Goal: Information Seeking & Learning: Find specific fact

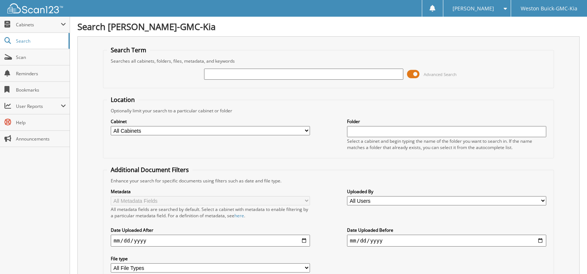
click at [207, 75] on input "text" at bounding box center [303, 73] width 199 height 11
click at [227, 71] on input "718446" at bounding box center [303, 73] width 199 height 11
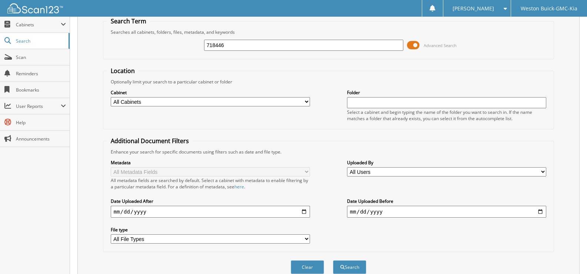
scroll to position [37, 0]
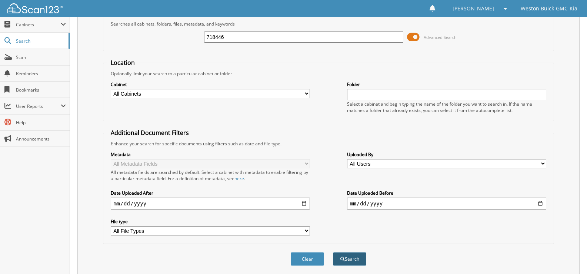
type input "718446"
click at [341, 260] on span "submit" at bounding box center [342, 259] width 4 height 4
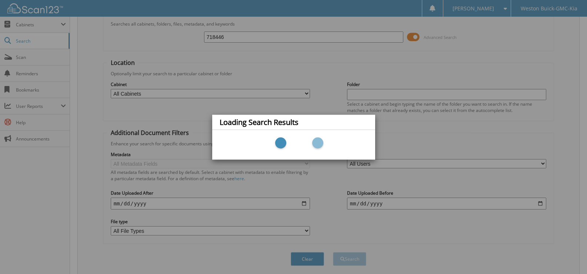
click at [305, 89] on div "Loading Search Results" at bounding box center [293, 137] width 587 height 274
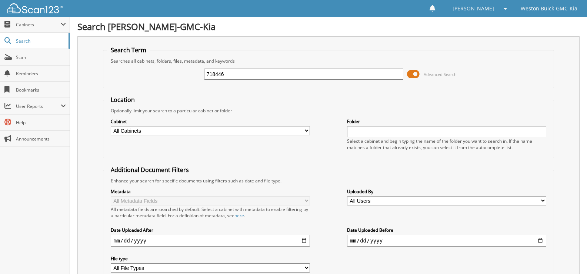
click at [271, 129] on select "All Cabinets ACCOUNTS PAYABLE DEAD DEALS PARTS INVOICE RESERVES SERVICE CONTRAC…" at bounding box center [210, 130] width 199 height 9
select select "4413"
click at [111, 126] on select "All Cabinets ACCOUNTS PAYABLE DEAD DEALS PARTS INVOICE RESERVES SERVICE CONTRAC…" at bounding box center [210, 130] width 199 height 9
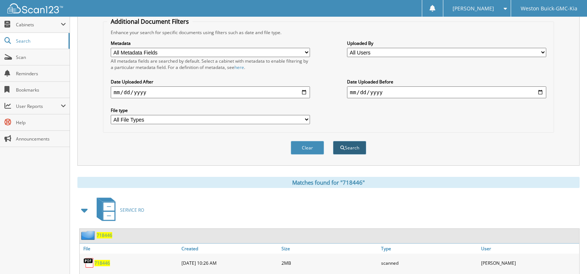
click at [344, 149] on span "submit" at bounding box center [342, 148] width 4 height 4
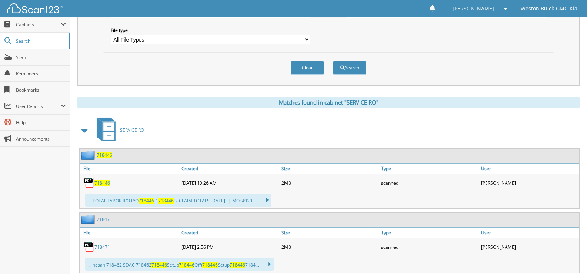
scroll to position [296, 0]
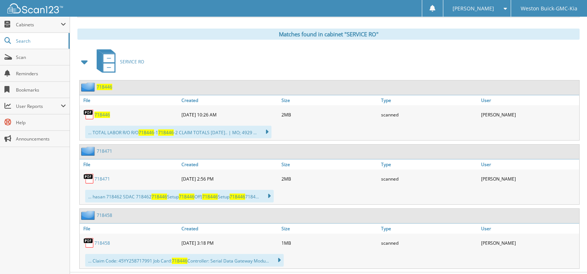
click at [99, 112] on span "718446" at bounding box center [102, 114] width 16 height 6
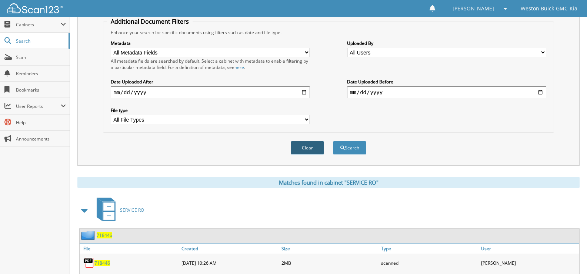
click at [302, 146] on button "Clear" at bounding box center [307, 148] width 33 height 14
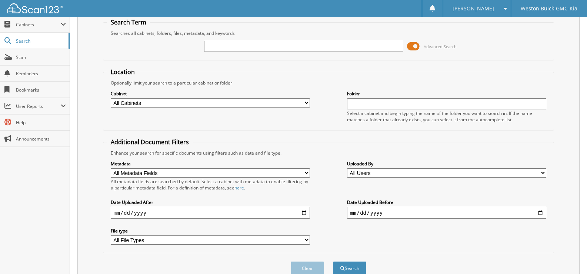
scroll to position [0, 0]
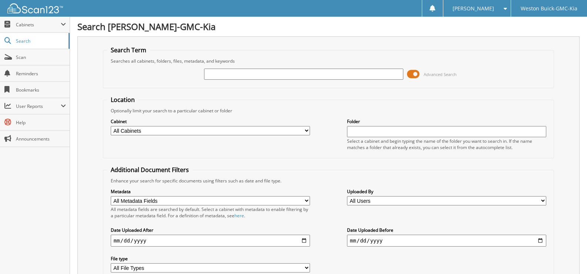
click at [162, 127] on select "All Cabinets ACCOUNTS PAYABLE DEAD DEALS PARTS INVOICE RESERVES SERVICE CONTRAC…" at bounding box center [210, 130] width 199 height 9
select select "4413"
click at [111, 126] on select "All Cabinets ACCOUNTS PAYABLE DEAD DEALS PARTS INVOICE RESERVES SERVICE CONTRAC…" at bounding box center [210, 130] width 199 height 9
click at [212, 76] on input "text" at bounding box center [303, 73] width 199 height 11
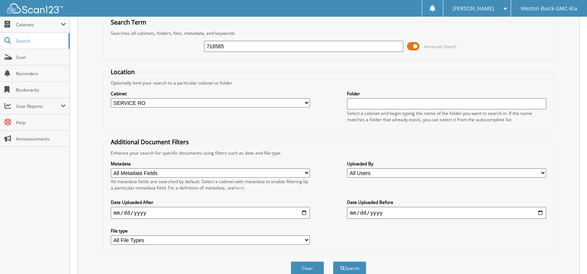
scroll to position [63, 0]
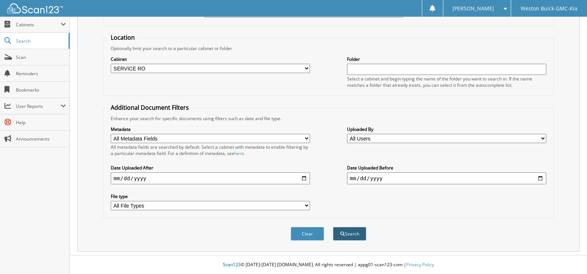
type input "718585"
click at [336, 232] on button "Search" at bounding box center [349, 234] width 33 height 14
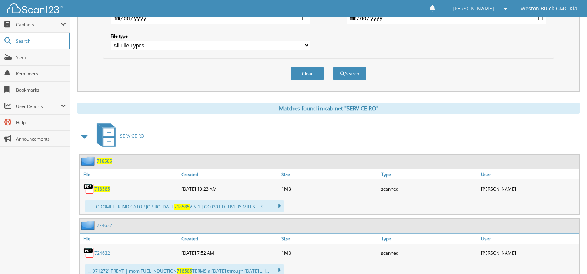
scroll to position [250, 0]
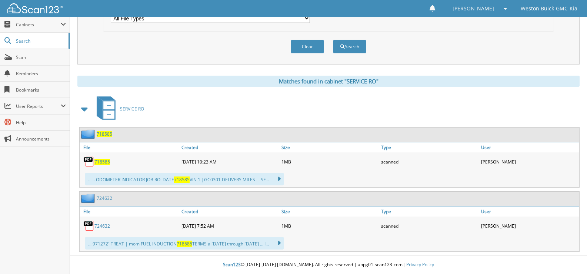
click at [98, 158] on span "718585" at bounding box center [102, 161] width 16 height 6
click at [308, 42] on button "Clear" at bounding box center [307, 47] width 33 height 14
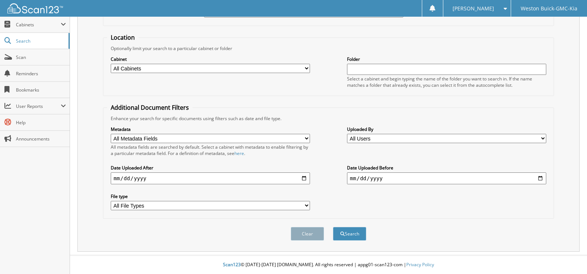
scroll to position [63, 0]
click at [172, 63] on div "Cabinet All Cabinets ACCOUNTS PAYABLE DEAD DEALS PARTS INVOICE RESERVES SERVICE…" at bounding box center [210, 64] width 199 height 19
click at [299, 69] on select "All Cabinets ACCOUNTS PAYABLE DEAD DEALS PARTS INVOICE RESERVES SERVICE CONTRAC…" at bounding box center [210, 68] width 199 height 9
select select "4413"
click at [111, 64] on select "All Cabinets ACCOUNTS PAYABLE DEAD DEALS PARTS INVOICE RESERVES SERVICE CONTRAC…" at bounding box center [210, 68] width 199 height 9
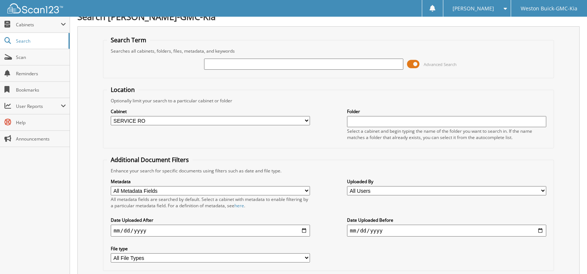
scroll to position [0, 0]
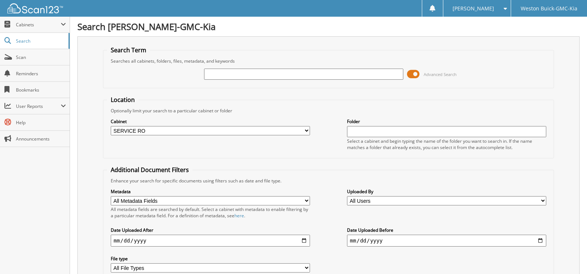
click at [220, 77] on input "text" at bounding box center [303, 73] width 199 height 11
type input "718598"
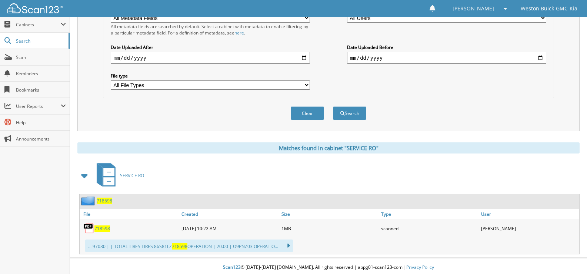
scroll to position [185, 0]
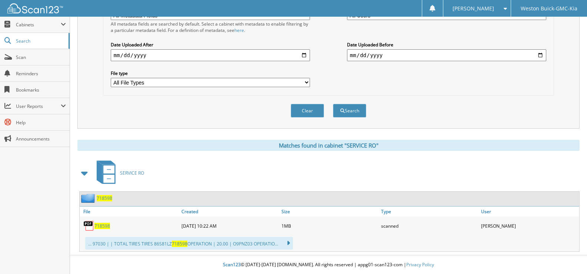
click at [101, 227] on span "718598" at bounding box center [102, 226] width 16 height 6
click at [300, 105] on button "Clear" at bounding box center [307, 111] width 33 height 14
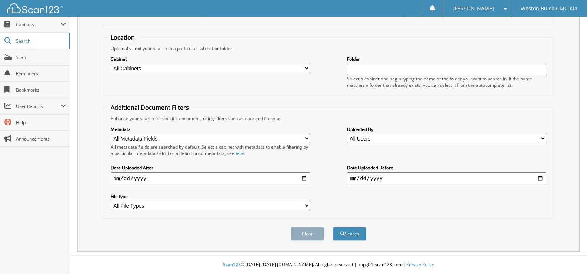
scroll to position [63, 0]
click at [305, 64] on select "All Cabinets ACCOUNTS PAYABLE DEAD DEALS PARTS INVOICE RESERVES SERVICE CONTRAC…" at bounding box center [210, 68] width 199 height 9
select select "4413"
click at [111, 64] on select "All Cabinets ACCOUNTS PAYABLE DEAD DEALS PARTS INVOICE RESERVES SERVICE CONTRAC…" at bounding box center [210, 68] width 199 height 9
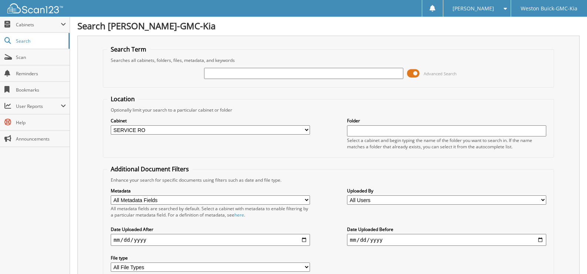
scroll to position [0, 0]
click at [210, 73] on input "text" at bounding box center [303, 73] width 199 height 11
click at [275, 72] on input "718966" at bounding box center [303, 73] width 199 height 11
type input "718966"
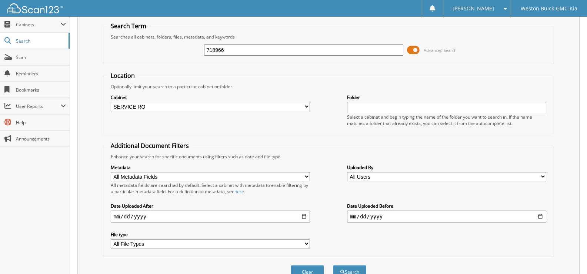
scroll to position [37, 0]
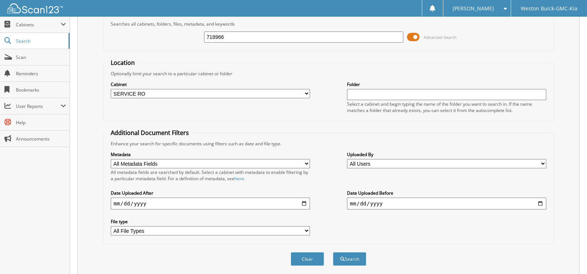
click at [227, 39] on input "718966" at bounding box center [303, 36] width 199 height 11
drag, startPoint x: 218, startPoint y: 43, endPoint x: 207, endPoint y: 44, distance: 11.6
click at [207, 44] on div "718966 Advanced Search" at bounding box center [328, 37] width 443 height 20
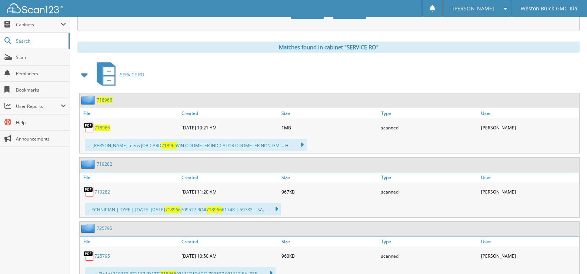
scroll to position [296, 0]
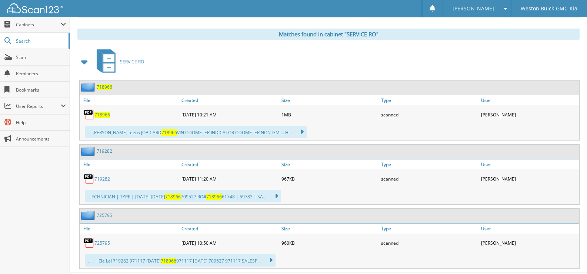
click at [104, 114] on span "718966" at bounding box center [102, 114] width 16 height 6
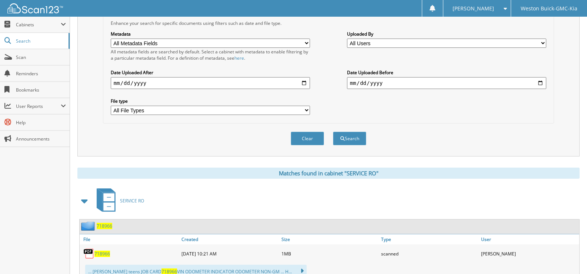
scroll to position [148, 0]
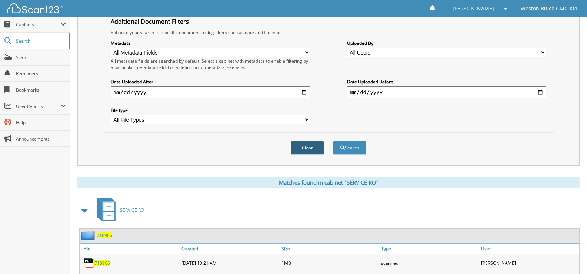
click at [298, 150] on button "Clear" at bounding box center [307, 148] width 33 height 14
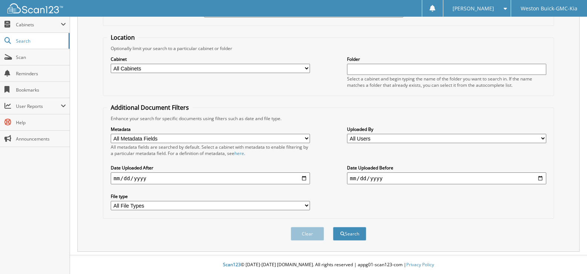
click at [304, 72] on select "All Cabinets ACCOUNTS PAYABLE DEAD DEALS PARTS INVOICE RESERVES SERVICE CONTRAC…" at bounding box center [210, 68] width 199 height 9
select select "4413"
click at [111, 64] on select "All Cabinets ACCOUNTS PAYABLE DEAD DEALS PARTS INVOICE RESERVES SERVICE CONTRAC…" at bounding box center [210, 68] width 199 height 9
click at [355, 70] on input "text" at bounding box center [446, 69] width 199 height 11
type input "719009"
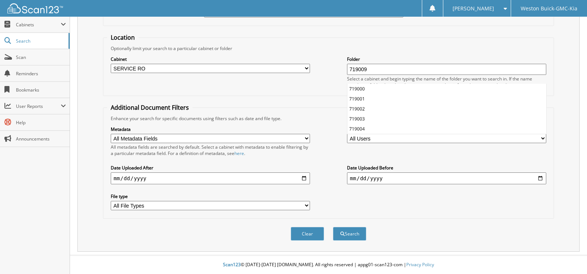
scroll to position [0, 0]
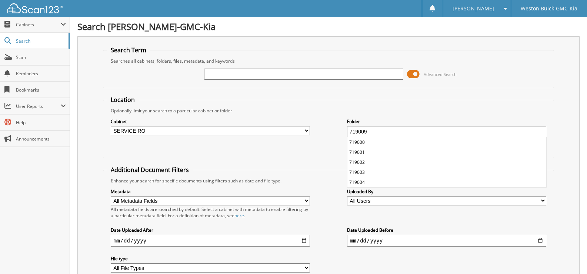
drag, startPoint x: 368, startPoint y: 131, endPoint x: 325, endPoint y: 136, distance: 42.9
click at [327, 136] on div "Cabinet All Cabinets ACCOUNTS PAYABLE DEAD DEALS PARTS INVOICE RESERVES SERVICE…" at bounding box center [328, 134] width 443 height 40
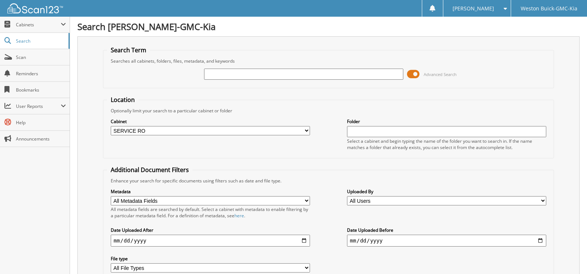
click at [274, 78] on input "text" at bounding box center [303, 73] width 199 height 11
type input "719009"
drag, startPoint x: 404, startPoint y: 23, endPoint x: 384, endPoint y: 33, distance: 22.9
click at [384, 33] on div "Search [PERSON_NAME]-GMC-Kia Search Term Searches all cabinets, folders, files,…" at bounding box center [328, 259] width 517 height 519
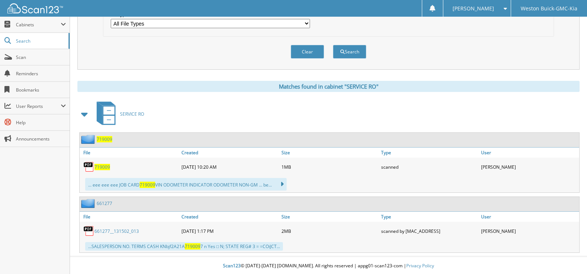
scroll to position [245, 0]
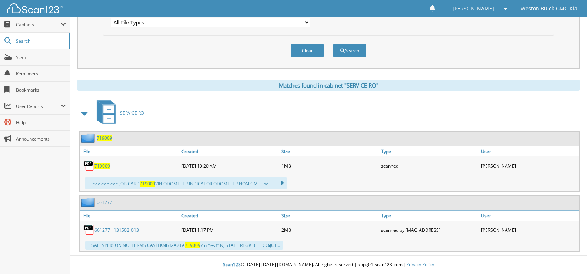
click at [108, 168] on span "719009" at bounding box center [102, 166] width 16 height 6
click at [309, 46] on button "Clear" at bounding box center [307, 51] width 33 height 14
select select
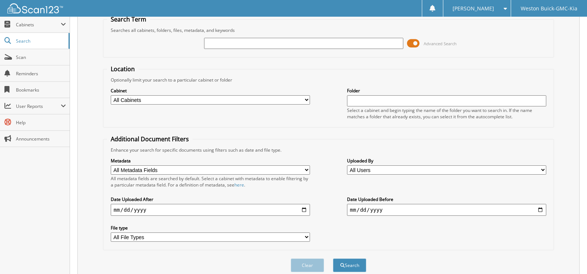
scroll to position [0, 0]
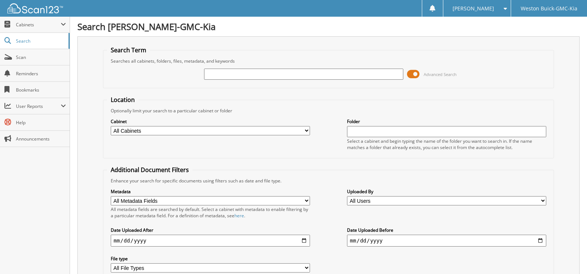
click at [221, 72] on input "text" at bounding box center [303, 73] width 199 height 11
type input "719013"
click at [309, 128] on select "All Cabinets ACCOUNTS PAYABLE DEAD DEALS PARTS INVOICE RESERVES SERVICE CONTRAC…" at bounding box center [210, 130] width 199 height 9
select select "4413"
click at [111, 126] on select "All Cabinets ACCOUNTS PAYABLE DEAD DEALS PARTS INVOICE RESERVES SERVICE CONTRAC…" at bounding box center [210, 130] width 199 height 9
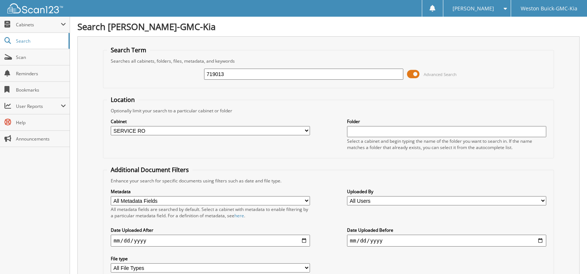
click at [398, 78] on input "719013" at bounding box center [303, 73] width 199 height 11
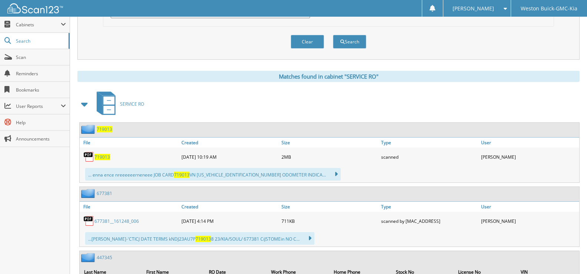
scroll to position [259, 0]
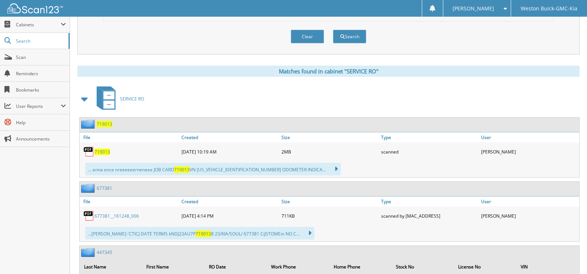
click at [98, 151] on span "719013" at bounding box center [102, 151] width 16 height 6
click at [314, 35] on button "Clear" at bounding box center [307, 37] width 33 height 14
select select
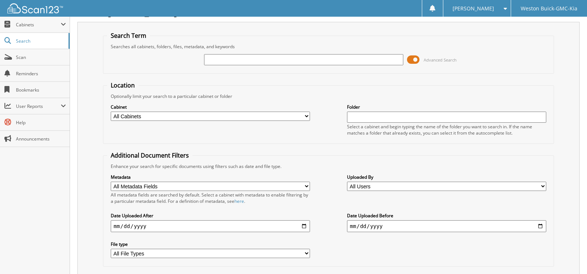
scroll to position [0, 0]
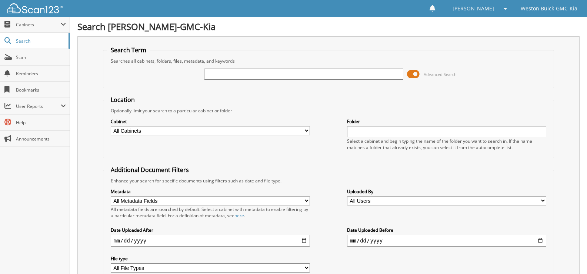
click at [228, 73] on input "text" at bounding box center [303, 73] width 199 height 11
type input "719016"
click at [146, 130] on select "All Cabinets ACCOUNTS PAYABLE DEAD DEALS PARTS INVOICE RESERVES SERVICE CONTRAC…" at bounding box center [210, 130] width 199 height 9
select select "4413"
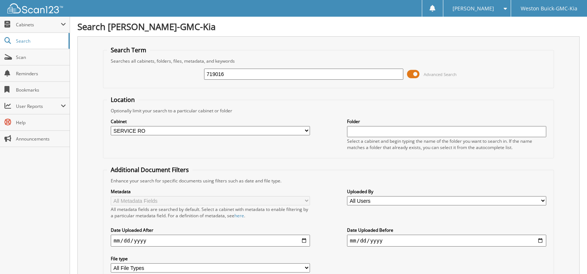
click at [111, 126] on select "All Cabinets ACCOUNTS PAYABLE DEAD DEALS PARTS INVOICE RESERVES SERVICE CONTRAC…" at bounding box center [210, 130] width 199 height 9
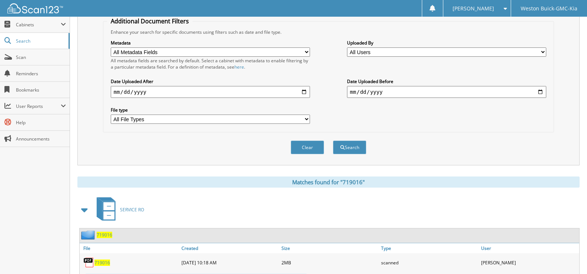
scroll to position [186, 0]
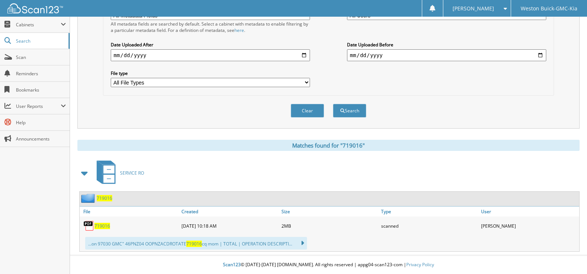
click at [104, 222] on div "719016" at bounding box center [130, 225] width 100 height 15
click at [103, 224] on span "719016" at bounding box center [102, 226] width 16 height 6
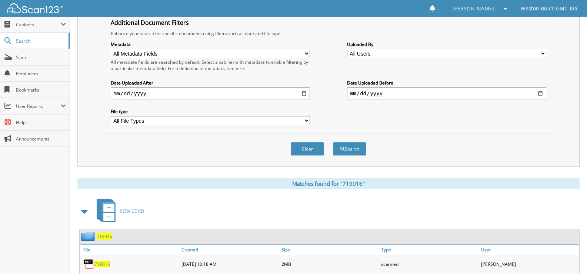
scroll to position [74, 0]
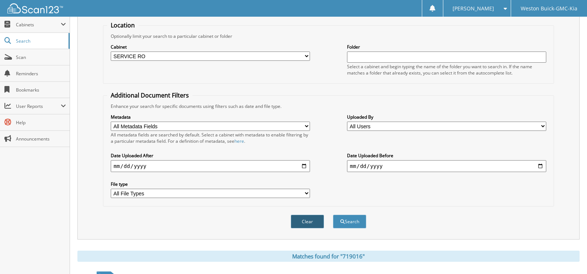
click at [303, 223] on button "Clear" at bounding box center [307, 221] width 33 height 14
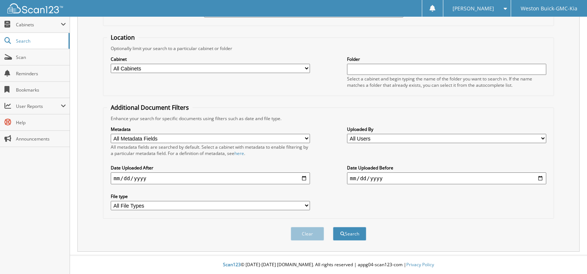
scroll to position [63, 0]
click at [244, 68] on select "All Cabinets ACCOUNTS PAYABLE DEAD DEALS PARTS INVOICE RESERVES SERVICE CONTRAC…" at bounding box center [210, 68] width 199 height 9
select select "4413"
click at [111, 64] on select "All Cabinets ACCOUNTS PAYABLE DEAD DEALS PARTS INVOICE RESERVES SERVICE CONTRAC…" at bounding box center [210, 68] width 199 height 9
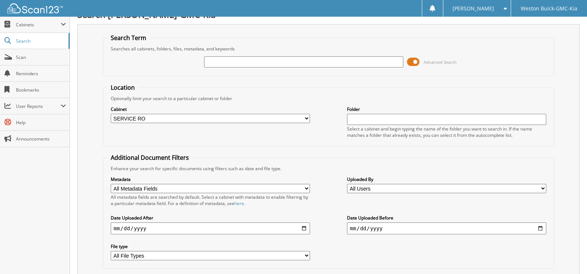
scroll to position [0, 0]
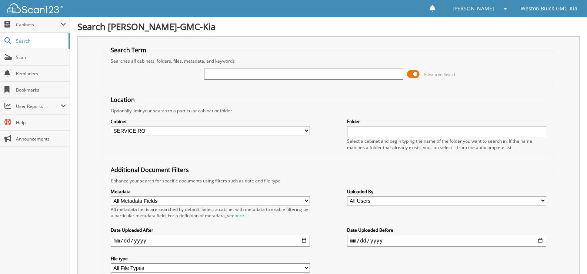
click at [214, 76] on input "text" at bounding box center [303, 73] width 199 height 11
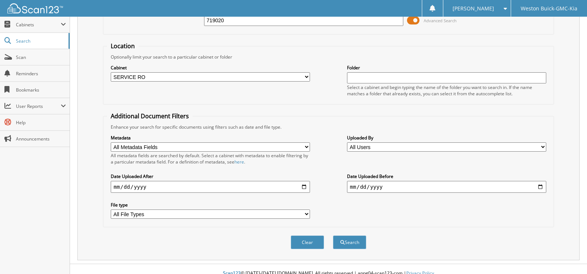
scroll to position [63, 0]
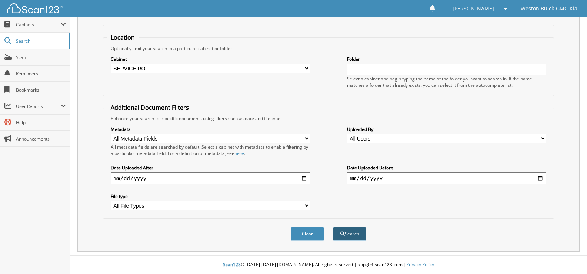
type input "719020"
click at [342, 236] on button "Search" at bounding box center [349, 234] width 33 height 14
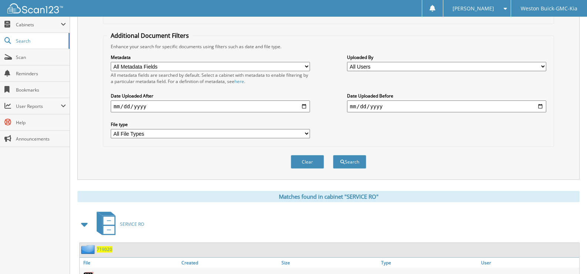
scroll to position [148, 0]
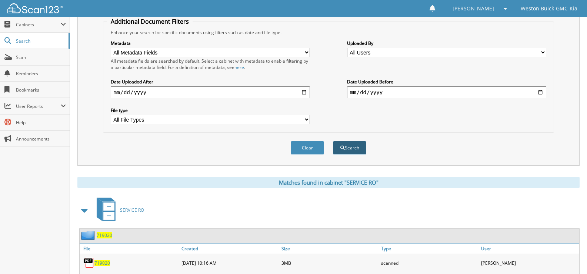
click at [345, 147] on button "Search" at bounding box center [349, 148] width 33 height 14
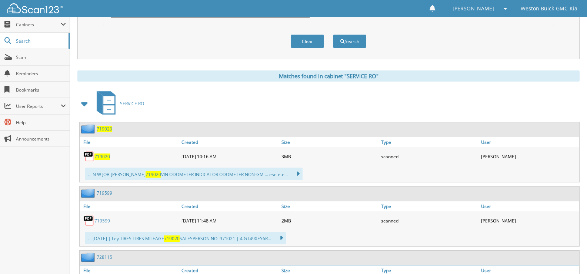
scroll to position [259, 0]
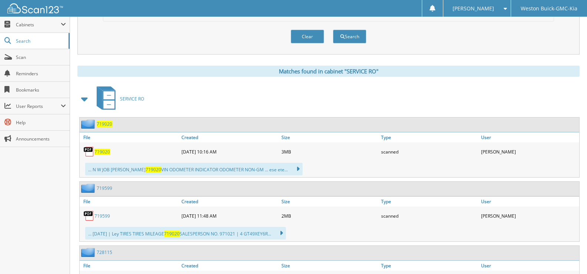
click at [102, 154] on span "719020" at bounding box center [102, 151] width 16 height 6
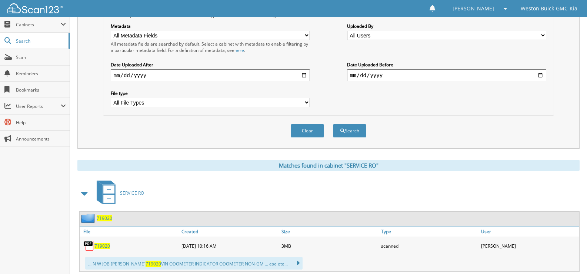
scroll to position [156, 0]
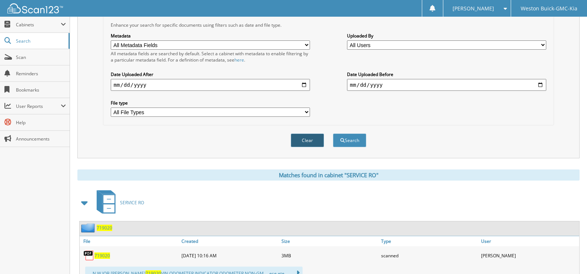
click at [307, 138] on button "Clear" at bounding box center [307, 140] width 33 height 14
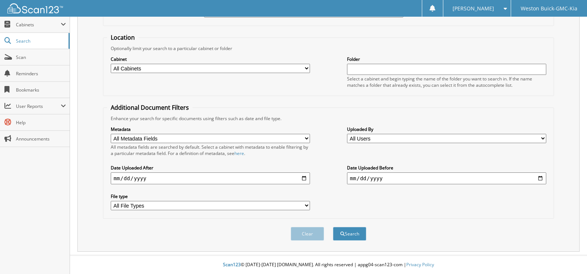
click at [298, 68] on select "All Cabinets ACCOUNTS PAYABLE DEAD DEALS PARTS INVOICE RESERVES SERVICE CONTRAC…" at bounding box center [210, 68] width 199 height 9
select select "4413"
click at [111, 64] on select "All Cabinets ACCOUNTS PAYABLE DEAD DEALS PARTS INVOICE RESERVES SERVICE CONTRAC…" at bounding box center [210, 68] width 199 height 9
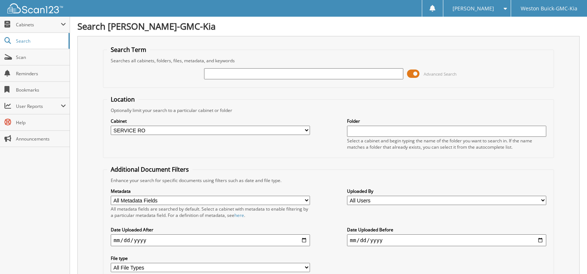
scroll to position [0, 0]
click at [220, 78] on input "text" at bounding box center [303, 73] width 199 height 11
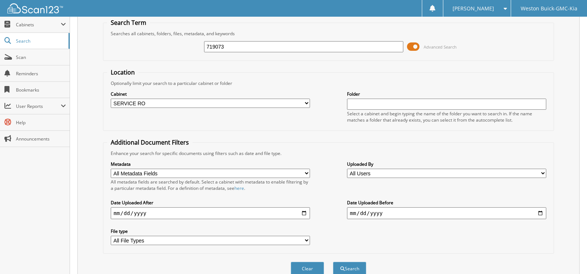
scroll to position [63, 0]
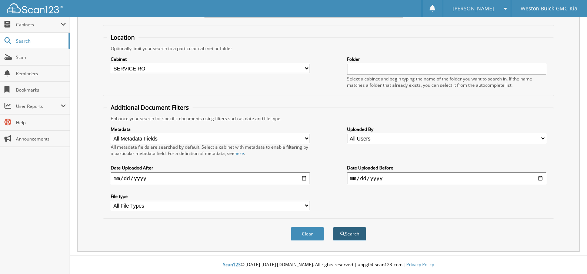
type input "719073"
click at [344, 232] on span "submit" at bounding box center [342, 233] width 4 height 4
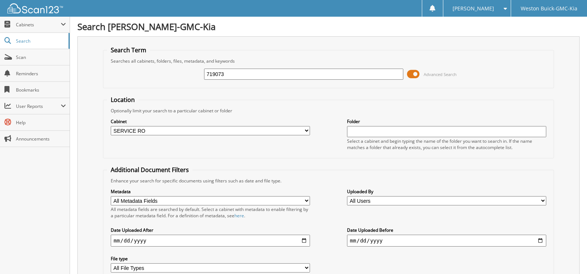
drag, startPoint x: 340, startPoint y: 224, endPoint x: 333, endPoint y: 217, distance: 9.7
drag, startPoint x: 333, startPoint y: 217, endPoint x: 308, endPoint y: 113, distance: 106.6
click at [308, 113] on div "Optionally limit your search to a particular cabinet or folder" at bounding box center [328, 110] width 443 height 6
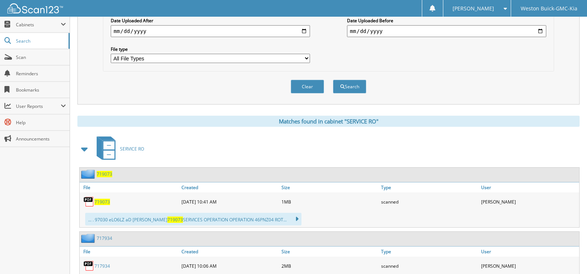
scroll to position [222, 0]
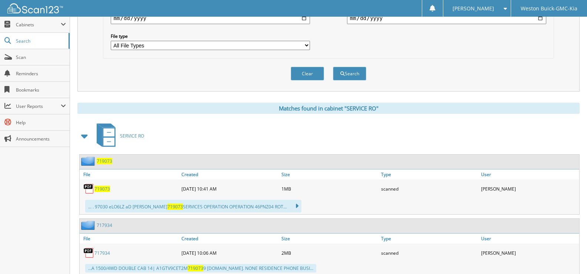
click at [103, 190] on span "719073" at bounding box center [102, 189] width 16 height 6
drag, startPoint x: 103, startPoint y: 185, endPoint x: 98, endPoint y: 183, distance: 5.3
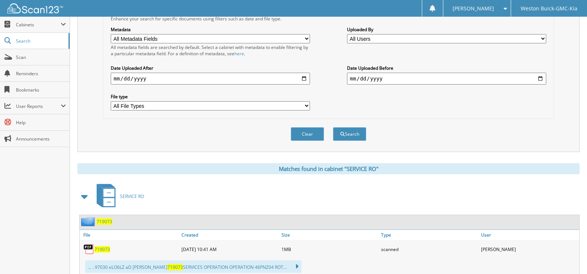
scroll to position [157, 0]
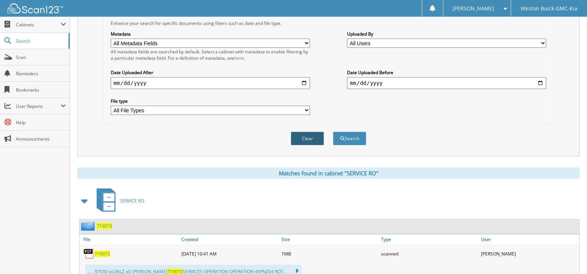
click at [305, 137] on button "Clear" at bounding box center [307, 138] width 33 height 14
select select
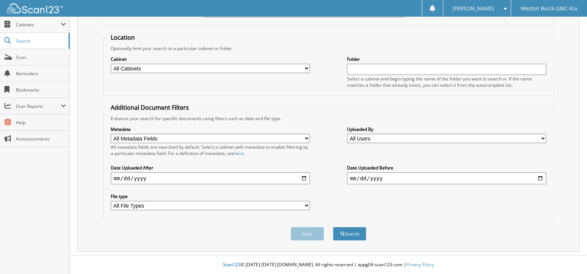
scroll to position [63, 0]
click at [348, 235] on button "Search" at bounding box center [349, 234] width 33 height 14
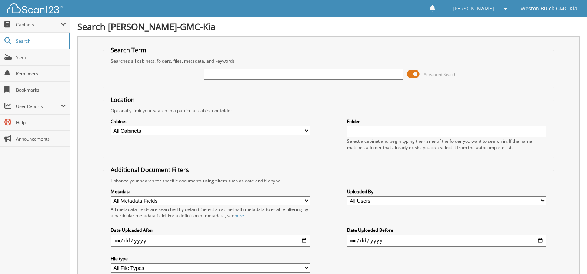
click at [232, 72] on input "text" at bounding box center [303, 73] width 199 height 11
click at [213, 72] on input "text" at bounding box center [303, 73] width 199 height 11
drag, startPoint x: 211, startPoint y: 72, endPoint x: 311, endPoint y: 77, distance: 100.1
click at [311, 77] on input "text" at bounding box center [303, 73] width 199 height 11
click at [223, 70] on input "text" at bounding box center [303, 73] width 199 height 11
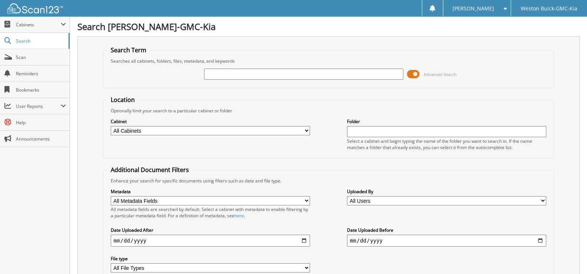
click at [208, 76] on input "text" at bounding box center [303, 73] width 199 height 11
type input "719311"
click at [199, 130] on select "All Cabinets ACCOUNTS PAYABLE DEAD DEALS PARTS INVOICE RESERVES SERVICE CONTRAC…" at bounding box center [210, 130] width 199 height 9
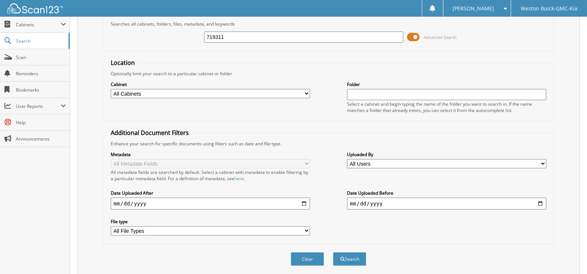
click at [303, 93] on select "All Cabinets ACCOUNTS PAYABLE DEAD DEALS PARTS INVOICE RESERVES SERVICE CONTRAC…" at bounding box center [210, 93] width 199 height 9
select select "4413"
click at [111, 89] on select "All Cabinets ACCOUNTS PAYABLE DEAD DEALS PARTS INVOICE RESERVES SERVICE CONTRAC…" at bounding box center [210, 93] width 199 height 9
click at [354, 258] on button "Search" at bounding box center [349, 259] width 33 height 14
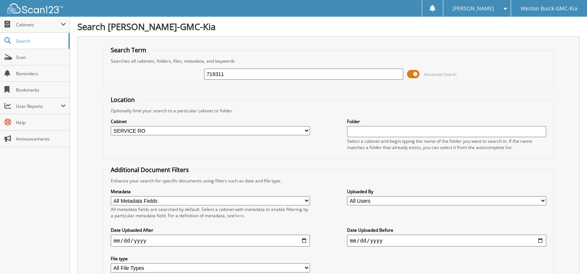
click at [233, 74] on input "719311" at bounding box center [303, 73] width 199 height 11
click at [234, 74] on input "719311" at bounding box center [303, 73] width 199 height 11
click at [239, 129] on select "All Cabinets ACCOUNTS PAYABLE DEAD DEALS PARTS INVOICE RESERVES SERVICE CONTRAC…" at bounding box center [210, 130] width 199 height 9
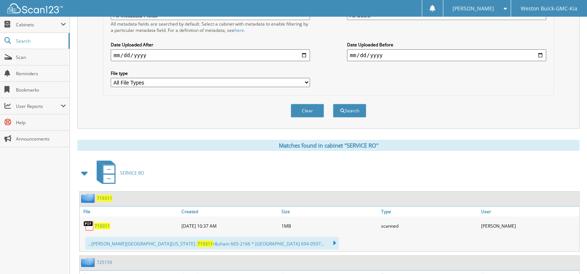
scroll to position [259, 0]
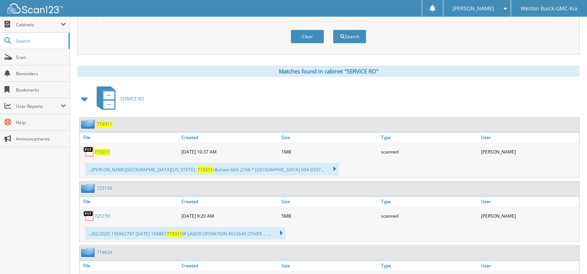
click at [102, 151] on span "719311" at bounding box center [102, 151] width 16 height 6
click at [498, 12] on div "[PERSON_NAME]" at bounding box center [477, 8] width 60 height 17
click at [313, 33] on button "Clear" at bounding box center [307, 37] width 33 height 14
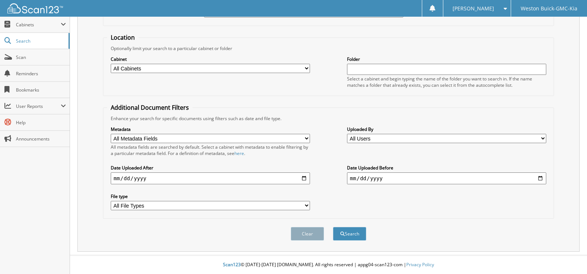
scroll to position [63, 0]
click at [304, 67] on select "All Cabinets ACCOUNTS PAYABLE DEAD DEALS PARTS INVOICE RESERVES SERVICE CONTRAC…" at bounding box center [210, 68] width 199 height 9
select select "4413"
click at [111, 64] on select "All Cabinets ACCOUNTS PAYABLE DEAD DEALS PARTS INVOICE RESERVES SERVICE CONTRAC…" at bounding box center [210, 68] width 199 height 9
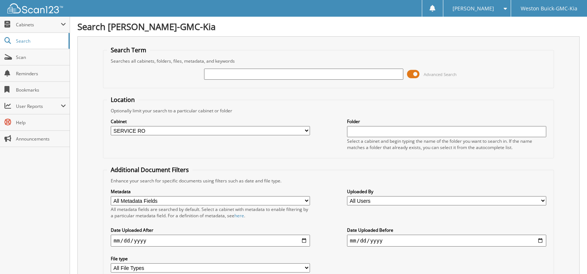
click at [281, 70] on input "text" at bounding box center [303, 73] width 199 height 11
click at [398, 76] on input "713683" at bounding box center [303, 73] width 199 height 11
type input "713683"
click at [472, 105] on fieldset "Location Optionally limit your search to a particular cabinet or folder Cabinet…" at bounding box center [328, 127] width 451 height 63
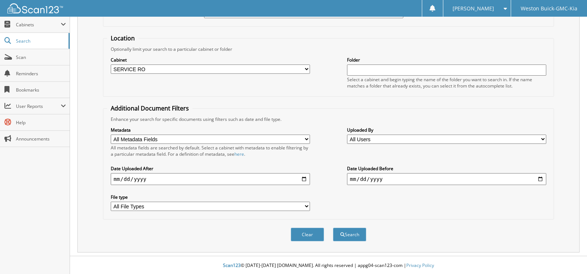
scroll to position [63, 0]
click at [343, 234] on span "submit" at bounding box center [342, 233] width 4 height 4
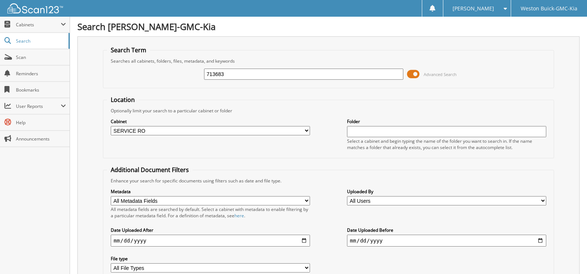
click at [233, 75] on input "713683" at bounding box center [303, 73] width 199 height 11
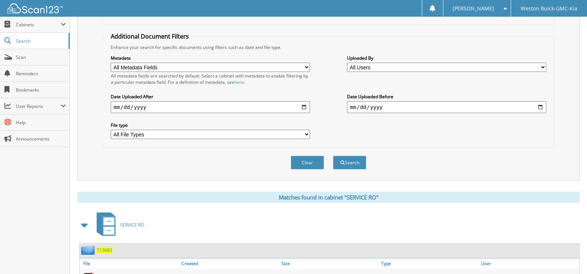
scroll to position [148, 0]
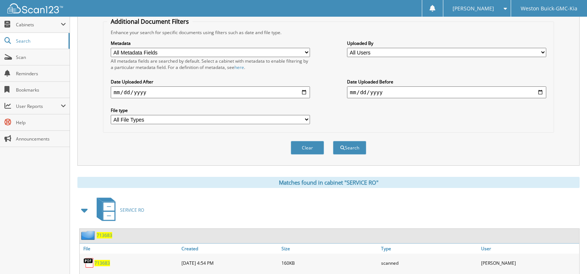
click at [98, 268] on div "713683" at bounding box center [130, 262] width 100 height 15
click at [98, 265] on span "713683" at bounding box center [102, 263] width 16 height 6
click at [311, 144] on button "Clear" at bounding box center [307, 148] width 33 height 14
select select
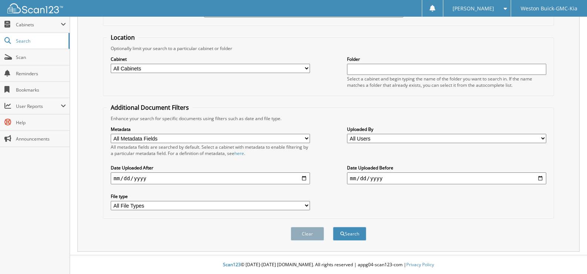
scroll to position [63, 0]
click at [156, 66] on select "All Cabinets ACCOUNTS PAYABLE DEAD DEALS PARTS INVOICE RESERVES SERVICE CONTRAC…" at bounding box center [210, 68] width 199 height 9
click at [153, 70] on select "All Cabinets ACCOUNTS PAYABLE DEAD DEALS PARTS INVOICE RESERVES SERVICE CONTRAC…" at bounding box center [210, 68] width 199 height 9
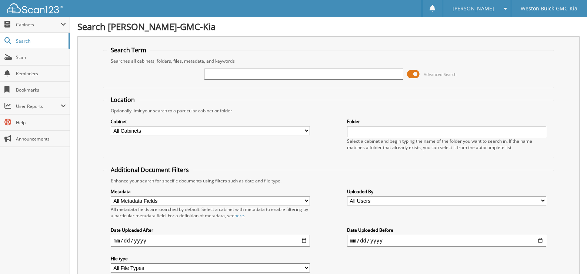
click at [238, 74] on input "text" at bounding box center [303, 73] width 199 height 11
type input "716065"
click at [305, 132] on select "All Cabinets ACCOUNTS PAYABLE DEAD DEALS PARTS INVOICE RESERVES SERVICE CONTRAC…" at bounding box center [210, 130] width 199 height 9
select select "4413"
click at [111, 126] on select "All Cabinets ACCOUNTS PAYABLE DEAD DEALS PARTS INVOICE RESERVES SERVICE CONTRAC…" at bounding box center [210, 130] width 199 height 9
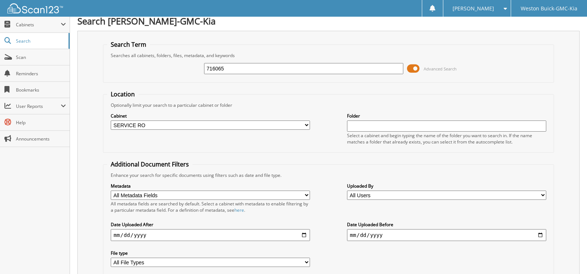
scroll to position [63, 0]
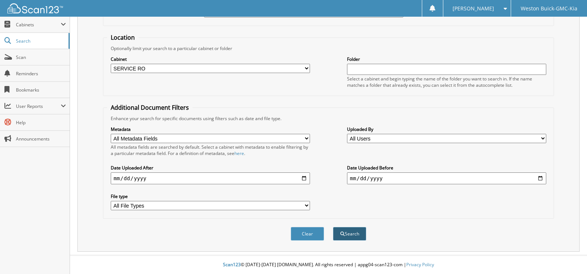
click at [340, 233] on span "submit" at bounding box center [342, 233] width 4 height 4
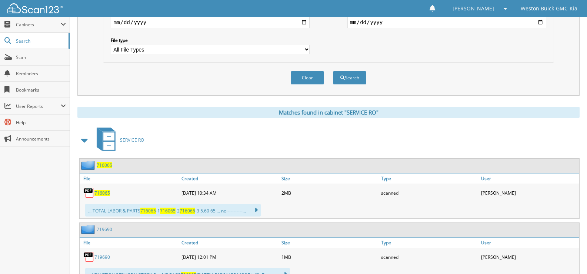
scroll to position [222, 0]
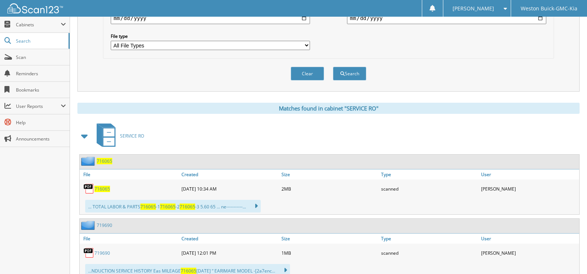
click at [104, 191] on span "716065" at bounding box center [102, 189] width 16 height 6
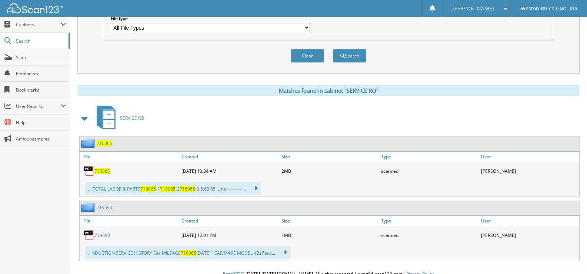
scroll to position [250, 0]
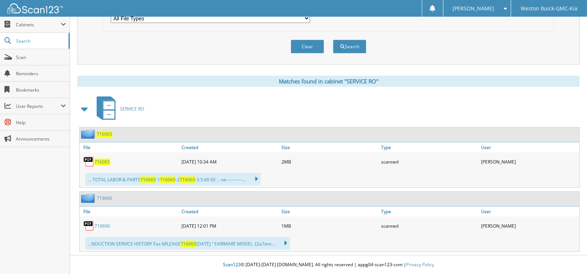
click at [97, 161] on span "716065" at bounding box center [102, 161] width 16 height 6
click at [103, 164] on span "716065" at bounding box center [102, 161] width 16 height 6
click at [103, 162] on span "716065" at bounding box center [102, 161] width 16 height 6
click at [344, 49] on button "Search" at bounding box center [349, 47] width 33 height 14
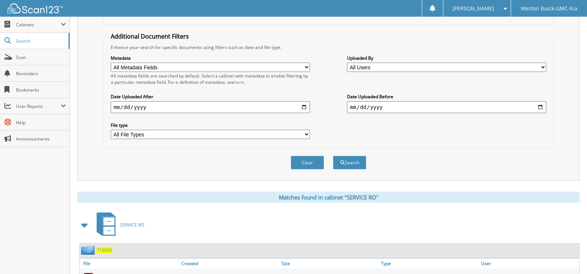
scroll to position [111, 0]
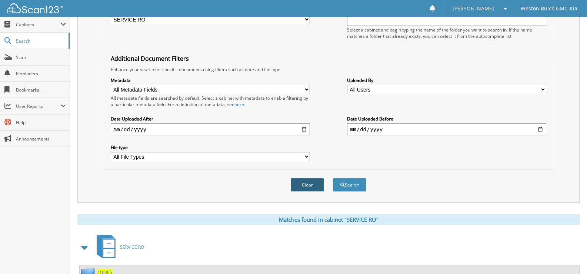
click at [302, 181] on button "Clear" at bounding box center [307, 185] width 33 height 14
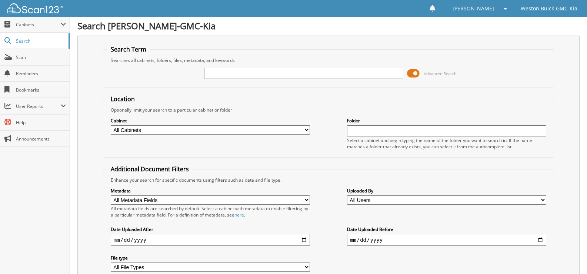
scroll to position [0, 0]
click at [307, 131] on select "All Cabinets ACCOUNTS PAYABLE DEAD DEALS PARTS INVOICE RESERVES SERVICE CONTRAC…" at bounding box center [210, 130] width 199 height 9
select select "4413"
click at [111, 126] on select "All Cabinets ACCOUNTS PAYABLE DEAD DEALS PARTS INVOICE RESERVES SERVICE CONTRAC…" at bounding box center [210, 130] width 199 height 9
click at [234, 69] on input "text" at bounding box center [303, 73] width 199 height 11
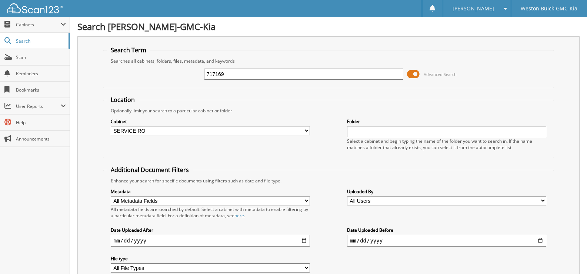
type input "717169"
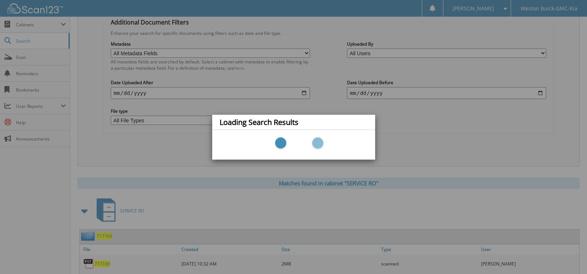
scroll to position [148, 0]
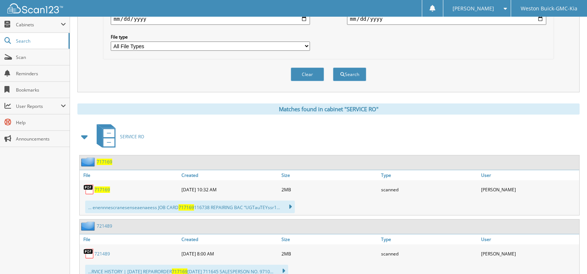
scroll to position [222, 0]
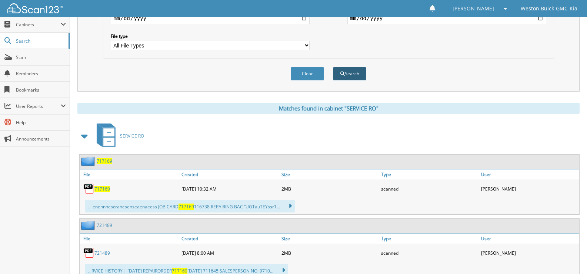
click at [337, 71] on button "Search" at bounding box center [349, 74] width 33 height 14
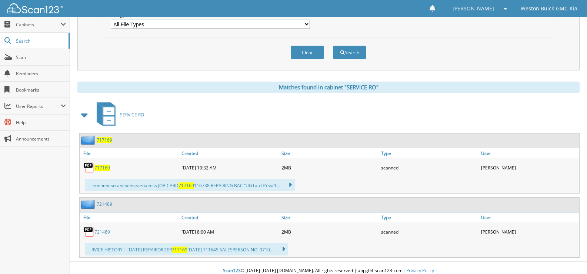
scroll to position [250, 0]
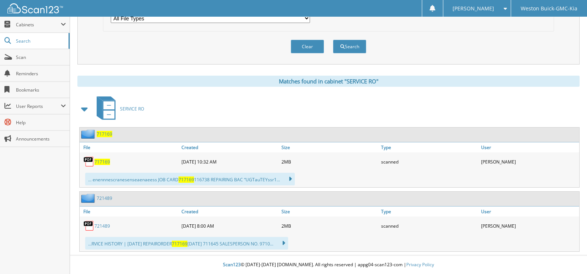
click at [98, 161] on span "717169" at bounding box center [102, 161] width 16 height 6
click at [105, 162] on span "717169" at bounding box center [102, 161] width 16 height 6
click at [99, 163] on span "717169" at bounding box center [102, 161] width 16 height 6
click at [99, 161] on span "717169" at bounding box center [102, 161] width 16 height 6
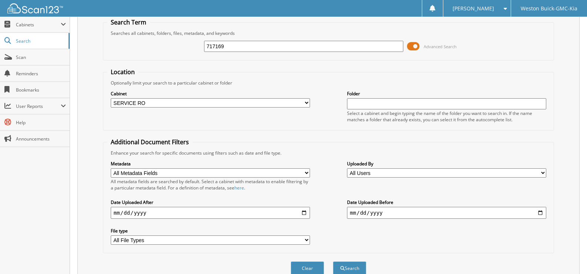
scroll to position [27, 0]
click at [310, 266] on button "Clear" at bounding box center [307, 268] width 33 height 14
select select
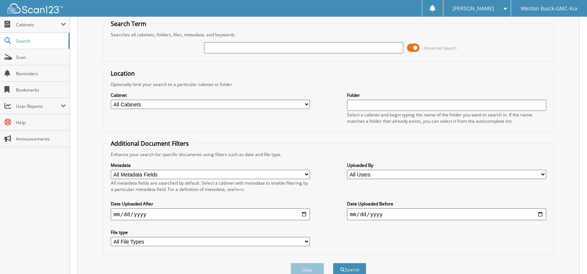
scroll to position [0, 0]
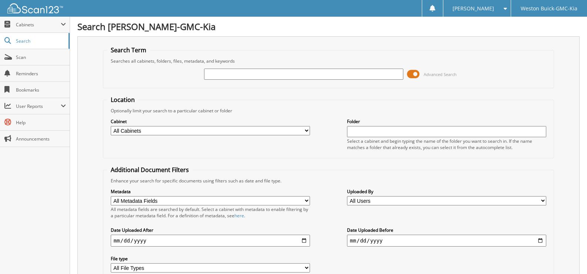
click at [230, 77] on input "text" at bounding box center [303, 73] width 199 height 11
type input "717169"
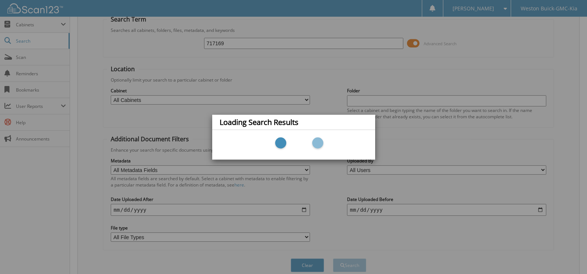
scroll to position [63, 0]
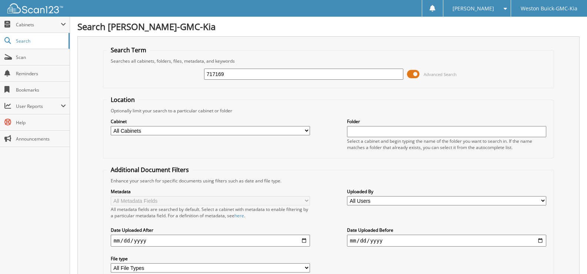
click at [306, 67] on div "717169 Advanced Search" at bounding box center [328, 74] width 443 height 20
click at [307, 129] on select "All Cabinets ACCOUNTS PAYABLE DEAD DEALS PARTS INVOICE RESERVES SERVICE CONTRAC…" at bounding box center [210, 130] width 199 height 9
select select "4413"
click at [111, 126] on select "All Cabinets ACCOUNTS PAYABLE DEAD DEALS PARTS INVOICE RESERVES SERVICE CONTRAC…" at bounding box center [210, 130] width 199 height 9
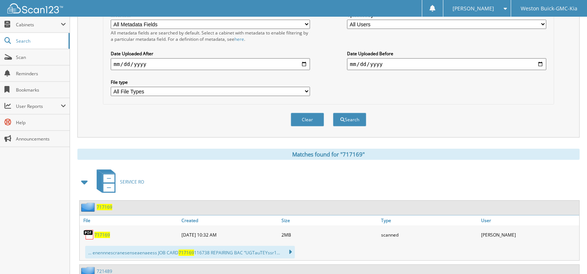
scroll to position [185, 0]
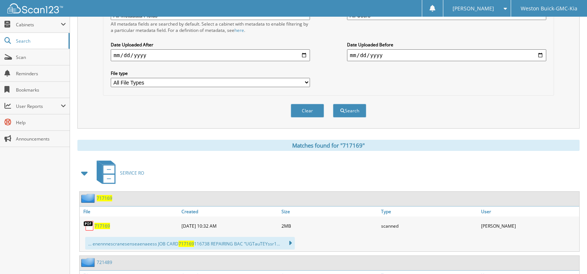
click at [101, 228] on span "717169" at bounding box center [102, 226] width 16 height 6
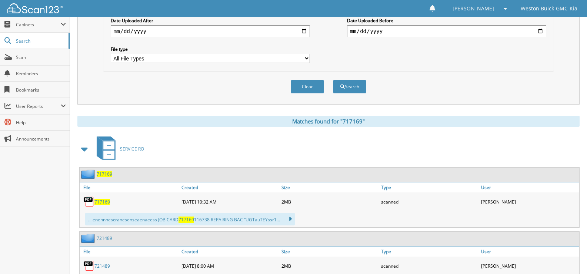
scroll to position [250, 0]
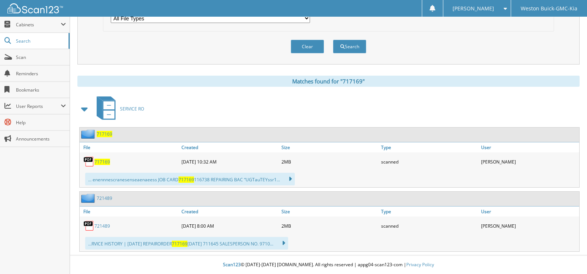
click at [94, 163] on img at bounding box center [88, 161] width 11 height 11
click at [90, 163] on img at bounding box center [88, 161] width 11 height 11
click at [97, 160] on span "717169" at bounding box center [102, 161] width 16 height 6
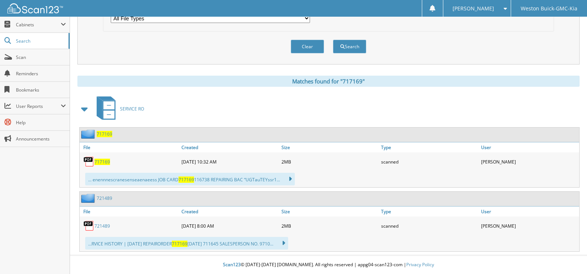
click at [97, 160] on span "717169" at bounding box center [102, 161] width 16 height 6
click at [102, 133] on span "717169" at bounding box center [105, 134] width 16 height 6
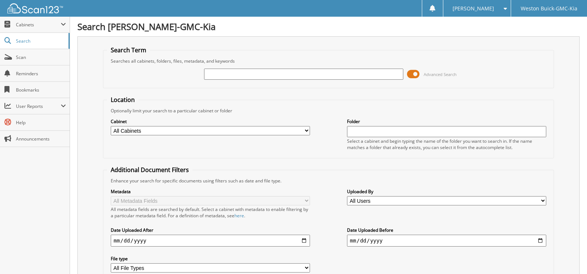
click at [307, 130] on select "All Cabinets ACCOUNTS PAYABLE DEAD DEALS PARTS INVOICE RESERVES SERVICE CONTRAC…" at bounding box center [210, 130] width 199 height 9
select select "4413"
click at [111, 126] on select "All Cabinets ACCOUNTS PAYABLE DEAD DEALS PARTS INVOICE RESERVES SERVICE CONTRAC…" at bounding box center [210, 130] width 199 height 9
click at [211, 70] on input "text" at bounding box center [303, 73] width 199 height 11
type input "717295"
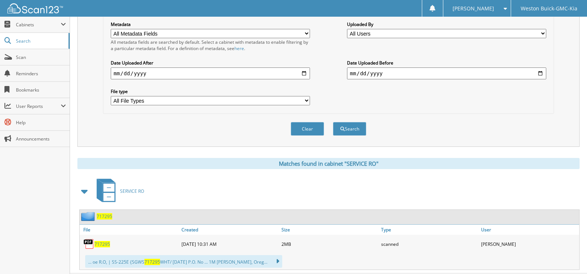
scroll to position [185, 0]
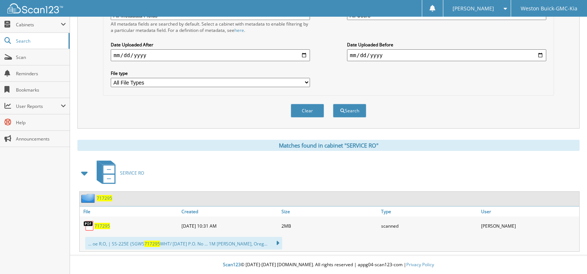
click at [100, 226] on span "717295" at bounding box center [102, 226] width 16 height 6
click at [100, 224] on span "717295" at bounding box center [102, 226] width 16 height 6
drag, startPoint x: 98, startPoint y: 222, endPoint x: 104, endPoint y: 226, distance: 7.8
click at [104, 226] on span "717295" at bounding box center [102, 226] width 16 height 6
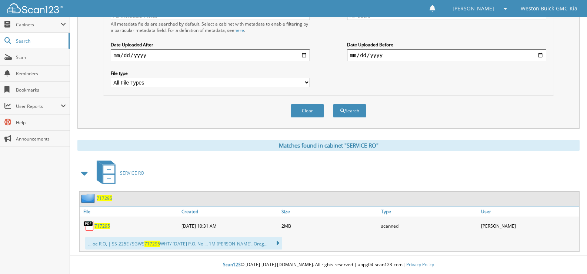
scroll to position [186, 0]
click at [103, 226] on span "717295" at bounding box center [102, 226] width 16 height 6
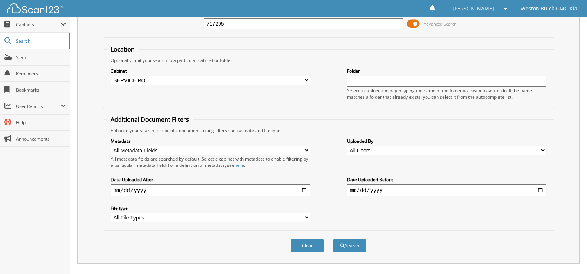
scroll to position [37, 0]
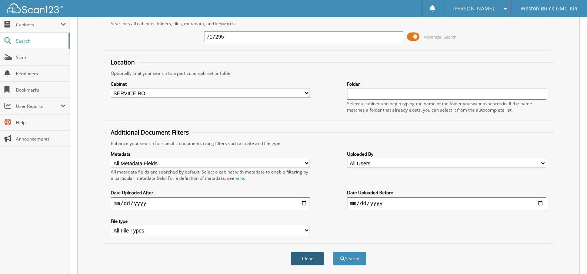
click at [305, 259] on button "Clear" at bounding box center [307, 258] width 33 height 14
select select
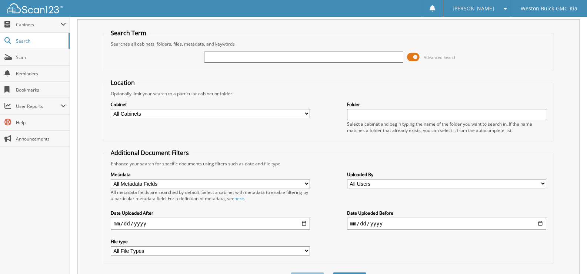
scroll to position [0, 0]
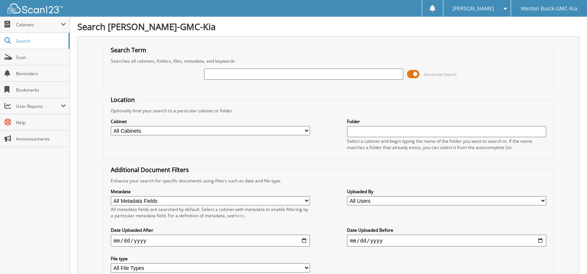
click at [250, 76] on input "text" at bounding box center [303, 73] width 199 height 11
type input "715703"
drag, startPoint x: 147, startPoint y: 128, endPoint x: 122, endPoint y: 134, distance: 25.7
click at [123, 131] on select "All Cabinets ACCOUNTS PAYABLE DEAD DEALS PARTS INVOICE RESERVES SERVICE CONTRAC…" at bounding box center [210, 130] width 199 height 9
select select "4413"
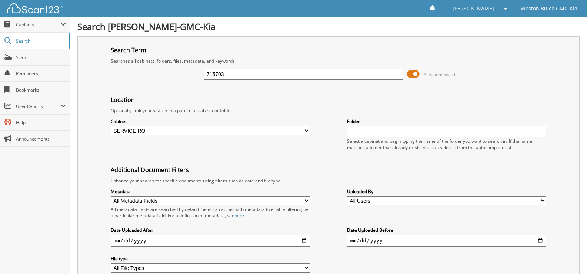
click at [111, 126] on select "All Cabinets ACCOUNTS PAYABLE DEAD DEALS PARTS INVOICE RESERVES SERVICE CONTRAC…" at bounding box center [210, 130] width 199 height 9
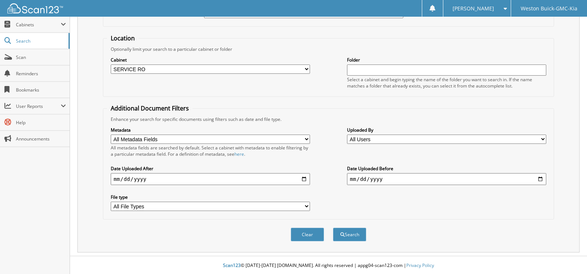
scroll to position [63, 0]
click at [350, 229] on button "Search" at bounding box center [349, 234] width 33 height 14
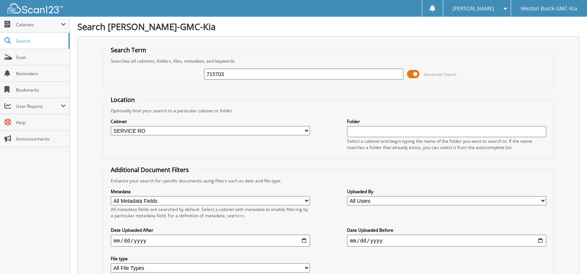
click at [237, 76] on input "715703" at bounding box center [303, 73] width 199 height 11
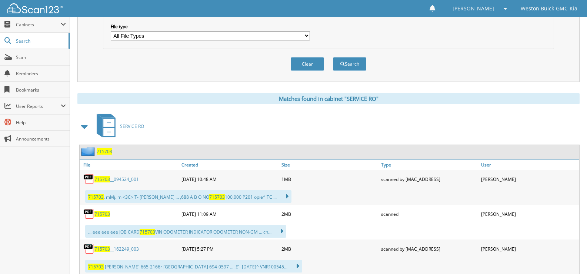
scroll to position [333, 0]
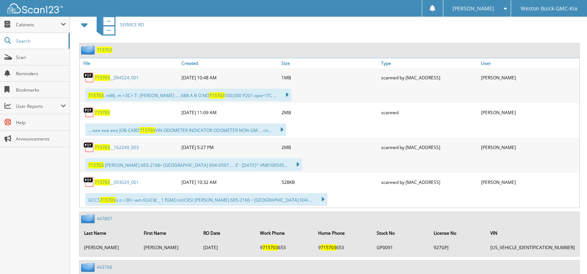
click at [102, 114] on span "715703" at bounding box center [102, 112] width 16 height 6
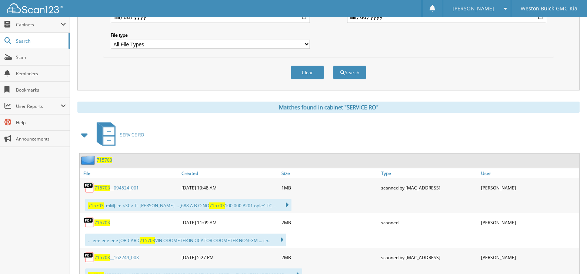
scroll to position [222, 0]
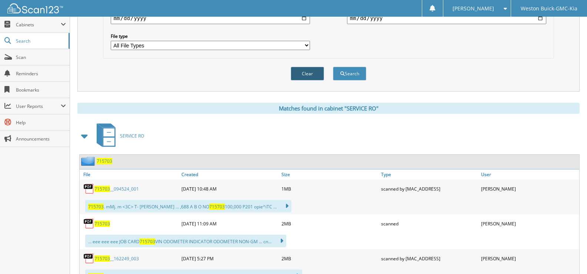
click at [304, 71] on button "Clear" at bounding box center [307, 74] width 33 height 14
select select
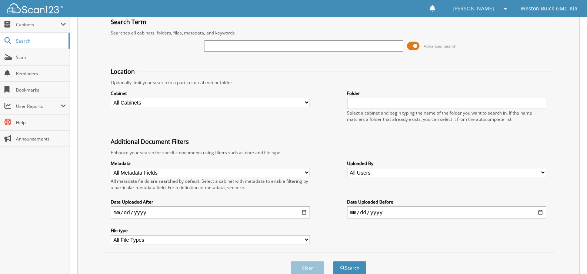
scroll to position [0, 0]
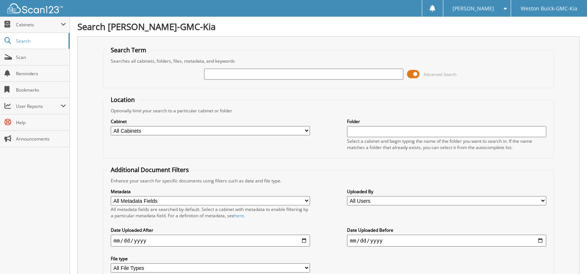
click at [216, 75] on input "text" at bounding box center [303, 73] width 199 height 11
type input "718759"
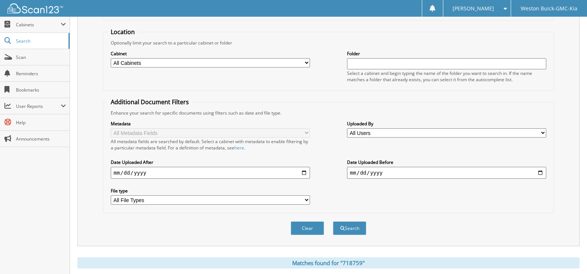
scroll to position [74, 0]
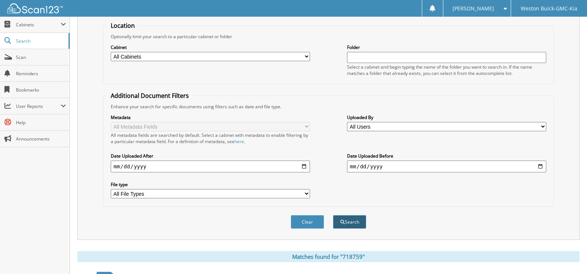
click at [341, 223] on span "submit" at bounding box center [342, 222] width 4 height 4
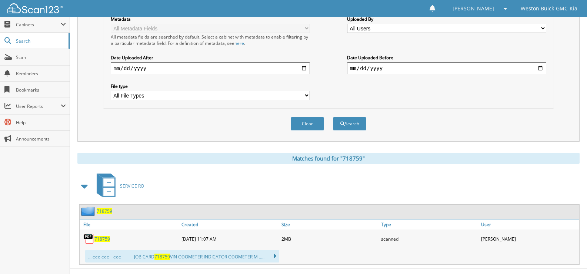
scroll to position [185, 0]
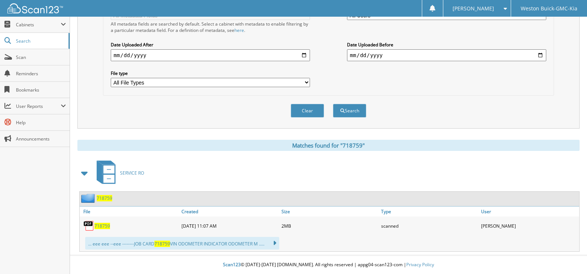
click at [97, 227] on span "718759" at bounding box center [102, 226] width 16 height 6
click at [312, 112] on button "Clear" at bounding box center [307, 111] width 33 height 14
